Goal: Check status: Check status

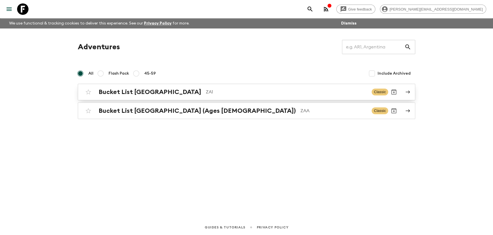
click at [144, 91] on h2 "Bucket List [GEOGRAPHIC_DATA]" at bounding box center [150, 91] width 103 height 7
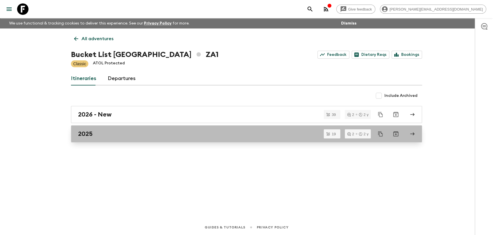
click at [93, 139] on link "2025" at bounding box center [246, 133] width 351 height 17
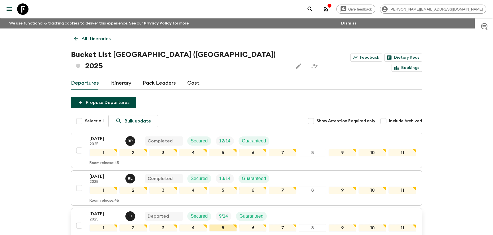
scroll to position [87, 0]
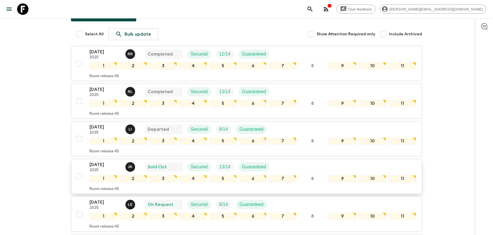
click at [105, 161] on p "[DATE]" at bounding box center [105, 164] width 31 height 7
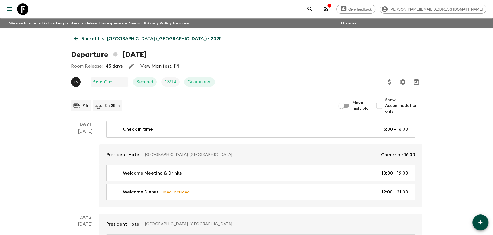
click at [151, 68] on link "View Manifest" at bounding box center [156, 66] width 31 height 6
